Goal: Task Accomplishment & Management: Complete application form

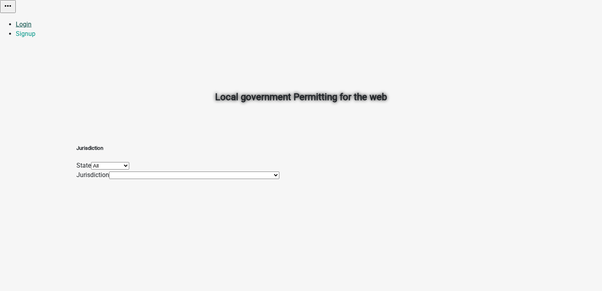
click at [32, 20] on link "Login" at bounding box center [24, 23] width 16 height 7
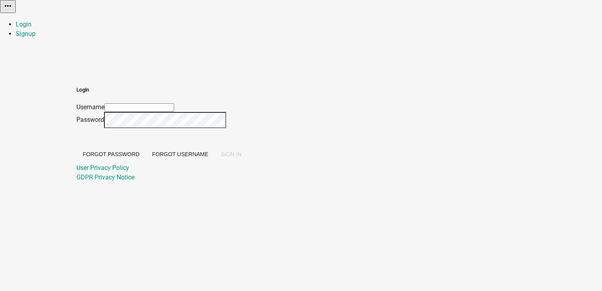
click at [174, 103] on input "Username" at bounding box center [139, 107] width 70 height 8
type input "PratikshaK"
click at [241, 157] on span "SIGN IN" at bounding box center [231, 154] width 20 height 6
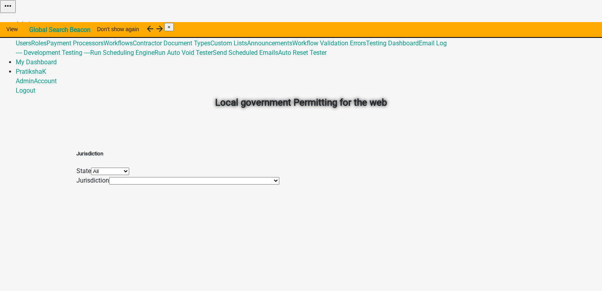
click at [34, 20] on link "Admin" at bounding box center [25, 23] width 18 height 7
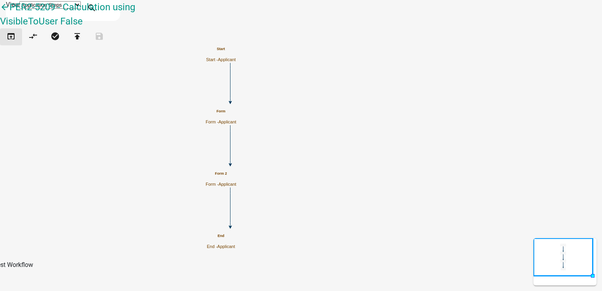
click at [8, 45] on button "open_in_browser" at bounding box center [11, 36] width 22 height 17
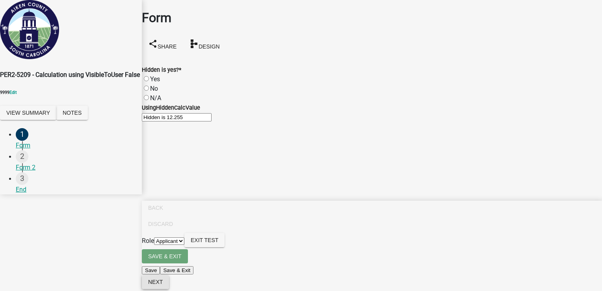
click at [163, 278] on span "Next" at bounding box center [155, 281] width 15 height 6
click at [158, 84] on div "No" at bounding box center [372, 88] width 460 height 9
click at [156, 75] on label "Yes" at bounding box center [155, 78] width 10 height 7
click at [149, 76] on input "Yes" at bounding box center [146, 78] width 5 height 5
radio input "true"
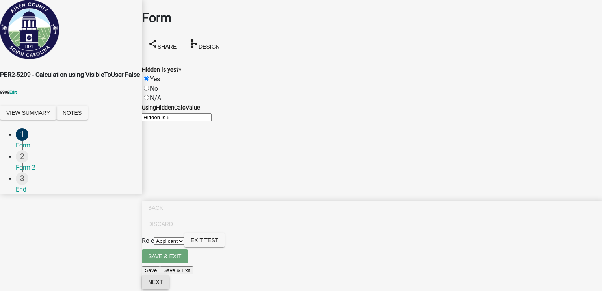
click at [163, 281] on span "Next" at bounding box center [155, 281] width 15 height 6
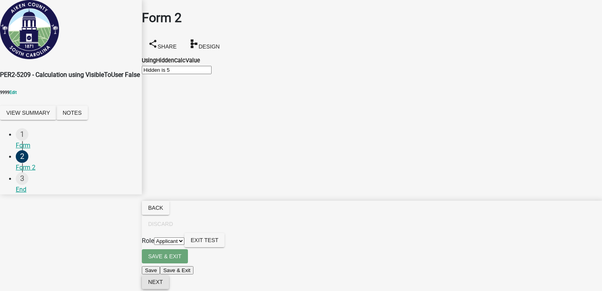
click at [163, 278] on span "Next" at bounding box center [155, 281] width 15 height 6
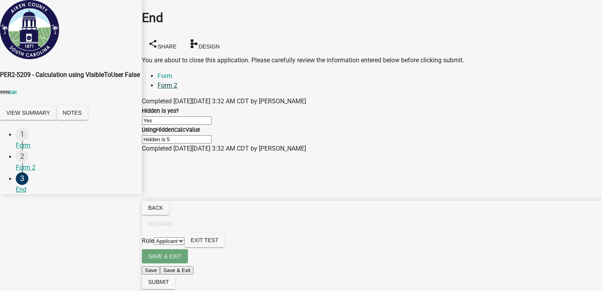
click at [177, 82] on link "Form 2" at bounding box center [168, 85] width 20 height 7
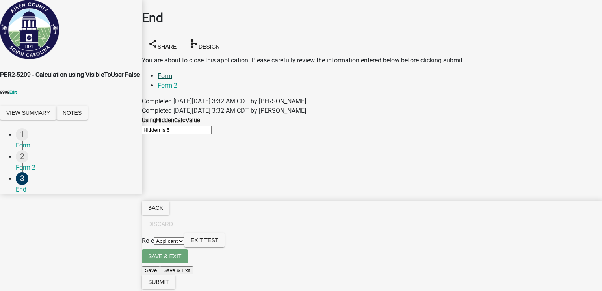
click at [171, 72] on link "Form" at bounding box center [165, 75] width 15 height 7
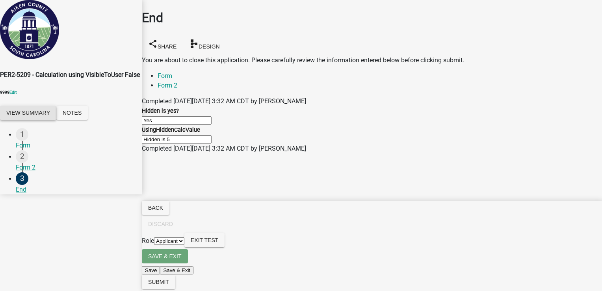
click at [56, 120] on button "View Summary" at bounding box center [28, 113] width 56 height 14
click at [74, 23] on link "View Application Workflow" at bounding box center [37, 19] width 74 height 7
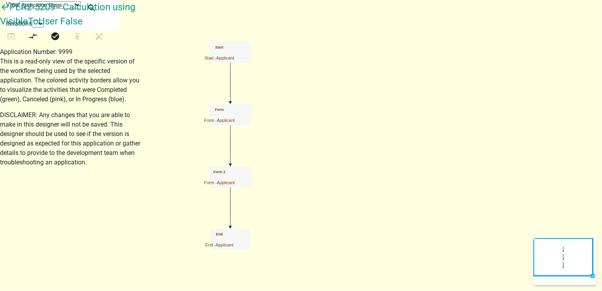
click at [235, 112] on h5 "Form" at bounding box center [219, 110] width 31 height 4
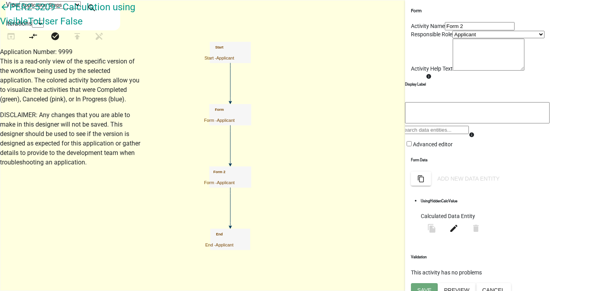
scroll to position [52, 0]
